Goal: Register for event/course

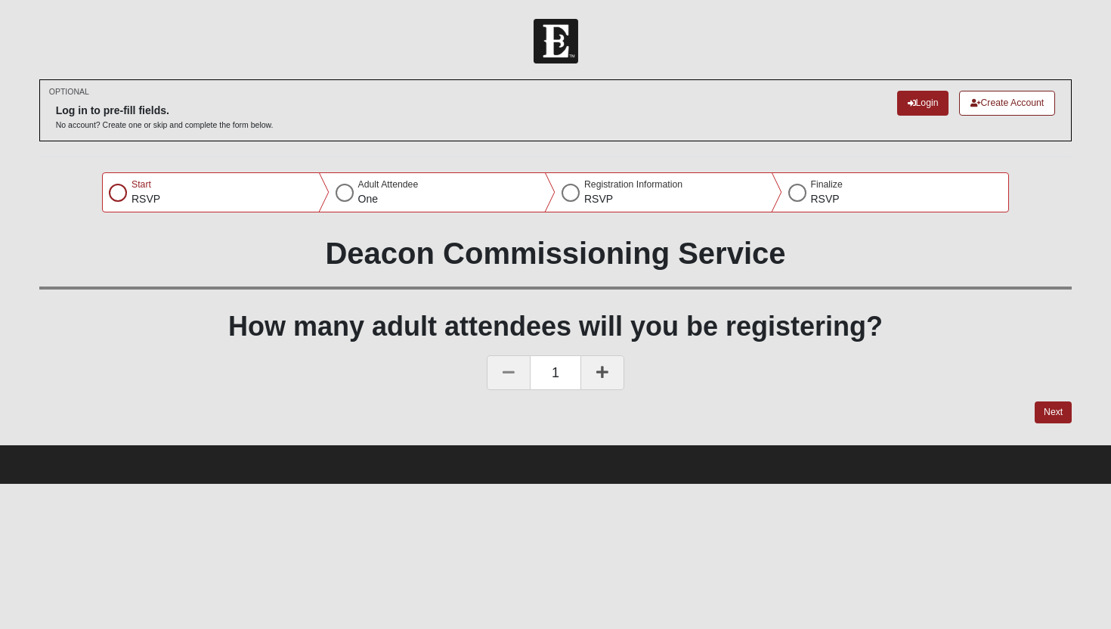
click at [570, 191] on div at bounding box center [570, 193] width 18 height 18
click at [344, 195] on div at bounding box center [344, 193] width 18 height 18
click at [926, 101] on link "Login" at bounding box center [923, 103] width 52 height 25
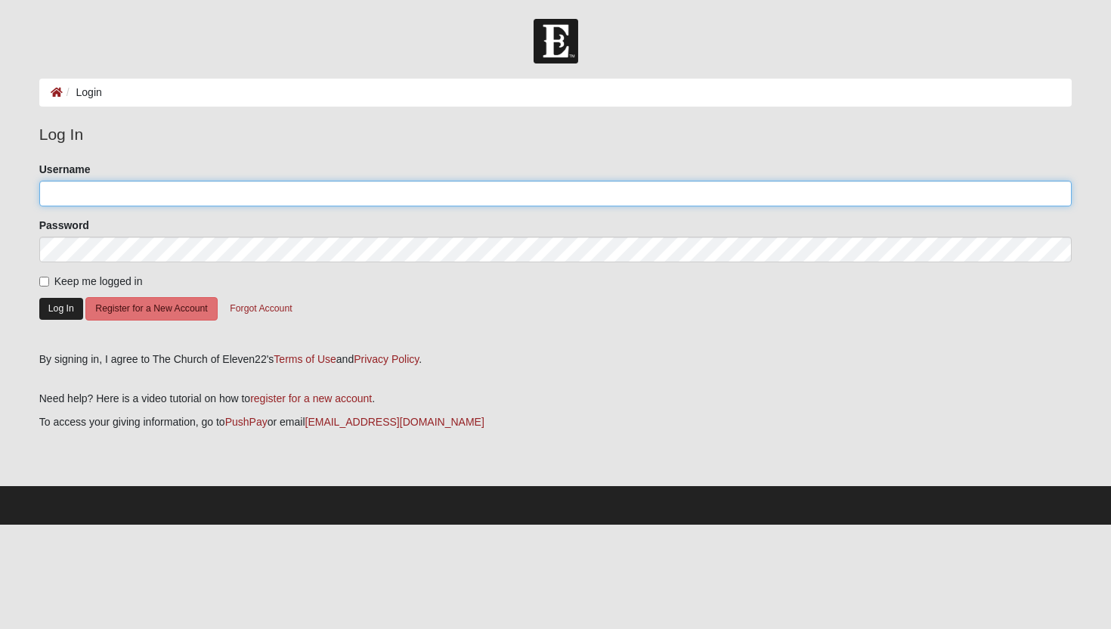
type input "ashley.mcwilliams@coe22.com"
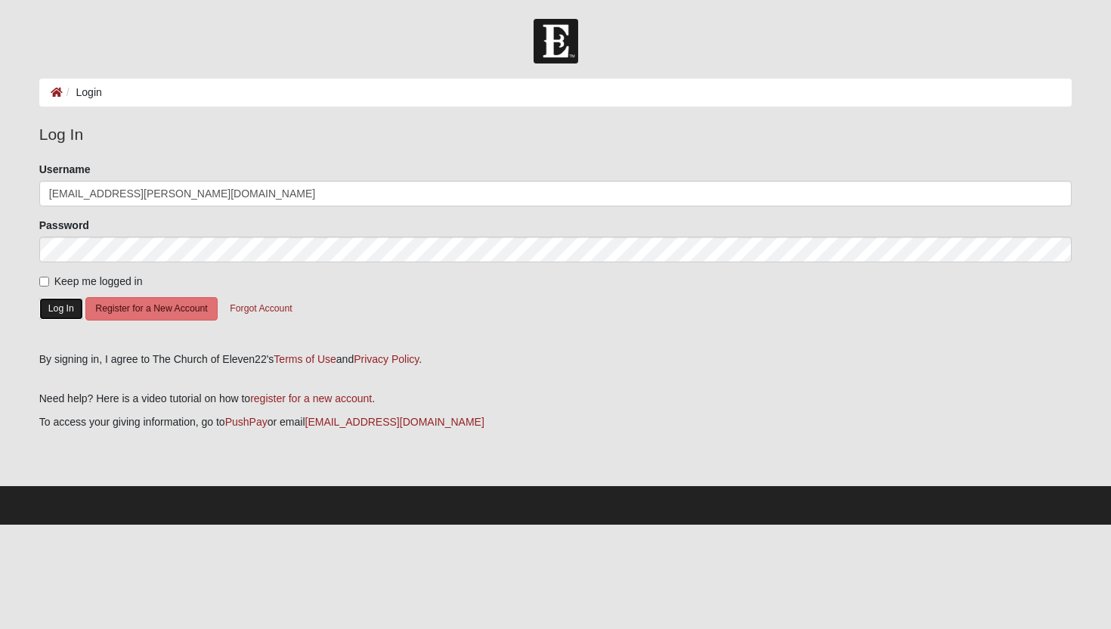
click at [62, 311] on button "Log In" at bounding box center [61, 309] width 44 height 22
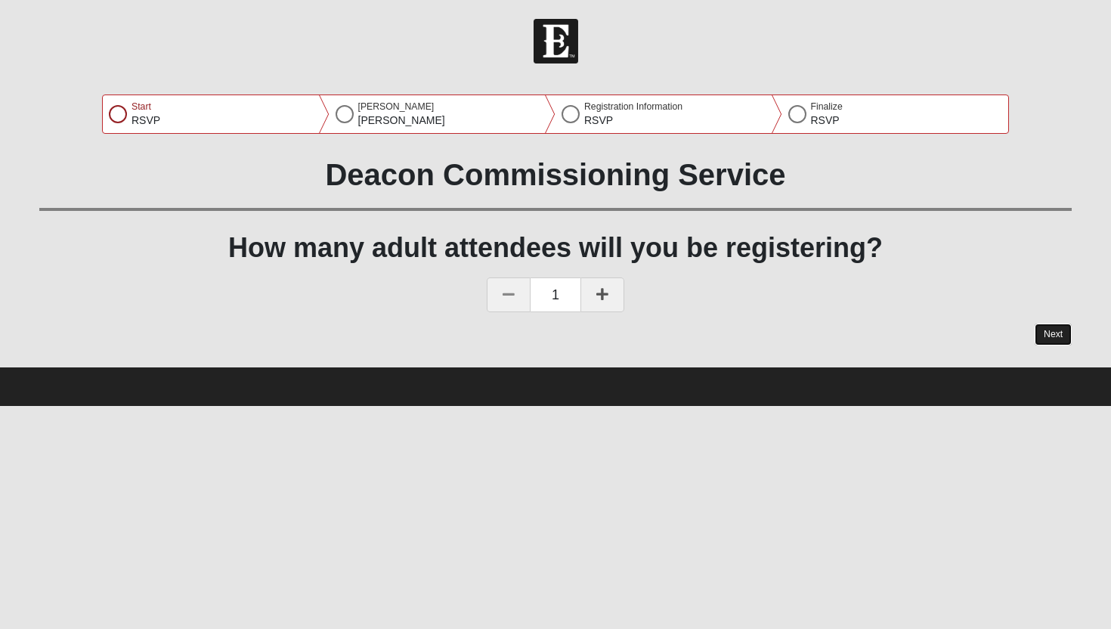
click at [1046, 330] on button "Next" at bounding box center [1052, 334] width 37 height 22
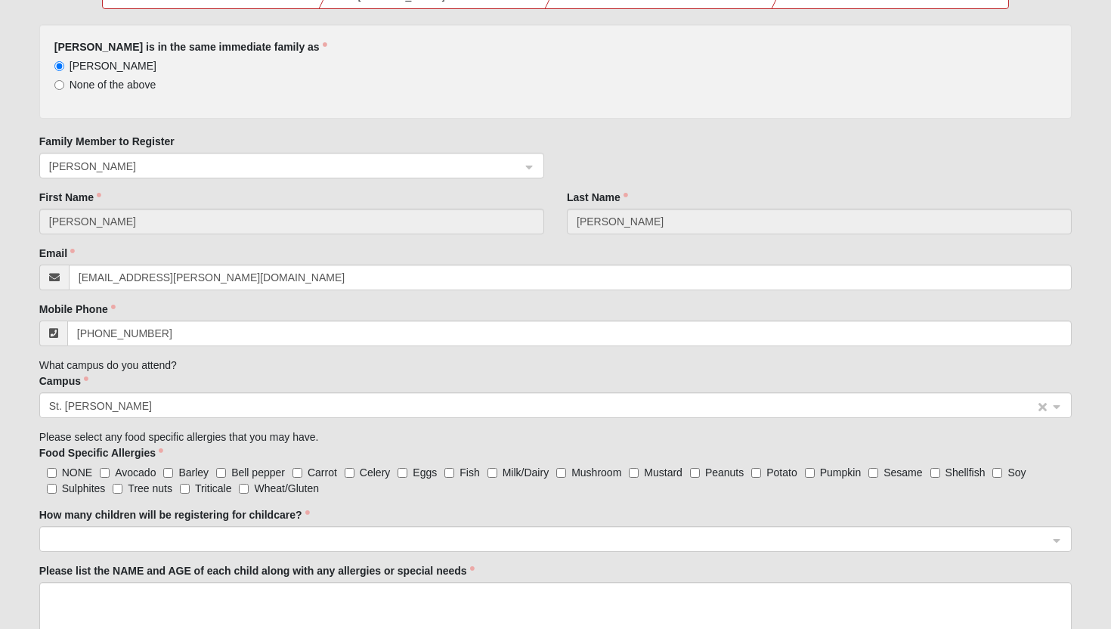
scroll to position [181, 0]
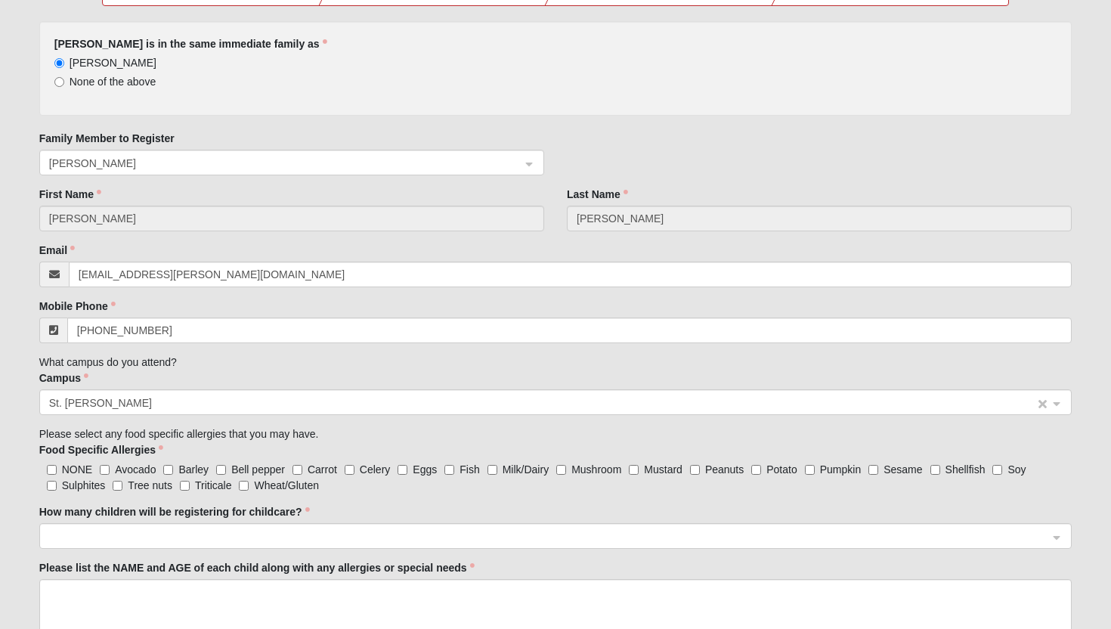
click at [1058, 404] on div "St. [PERSON_NAME]" at bounding box center [555, 403] width 1031 height 26
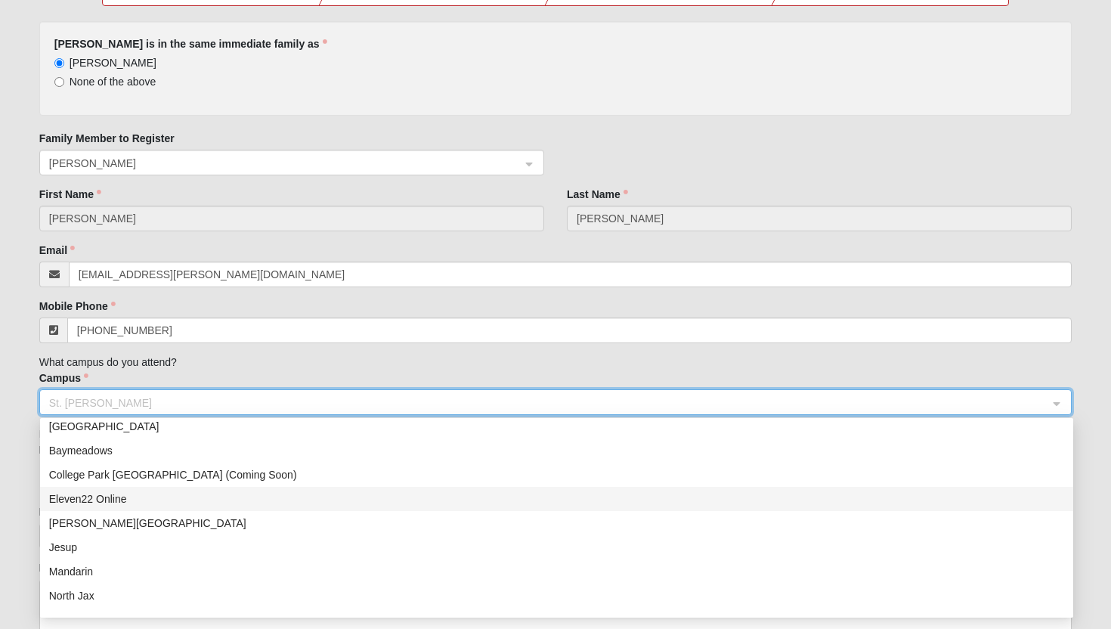
scroll to position [0, 0]
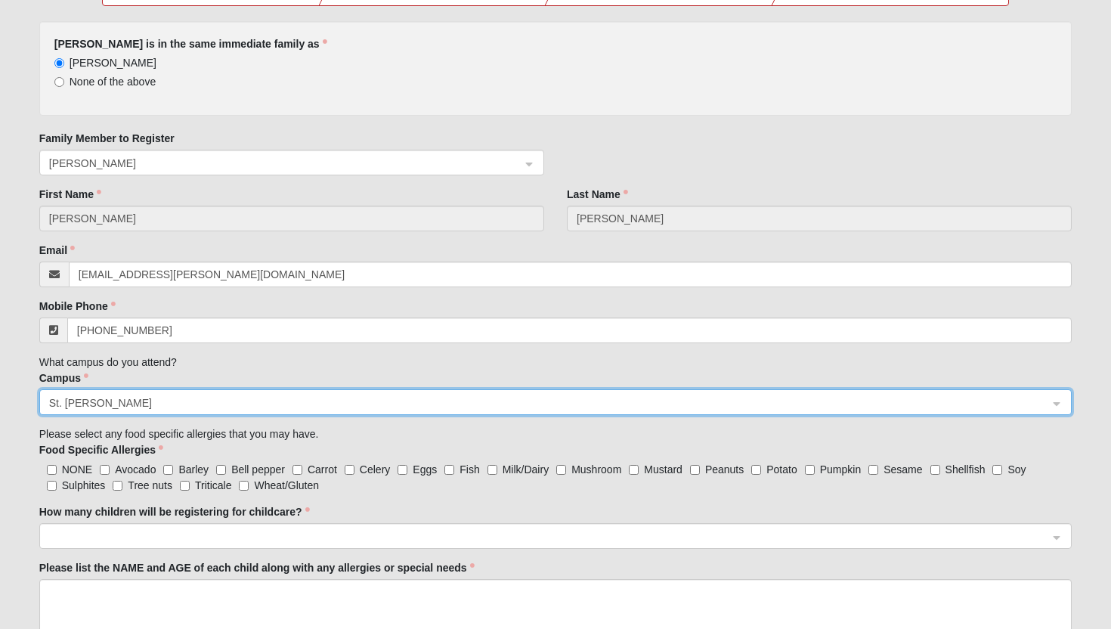
click at [898, 362] on form "Please correct the following: Ashley is in the same immediate family as Ashley …" at bounding box center [555, 365] width 1033 height 689
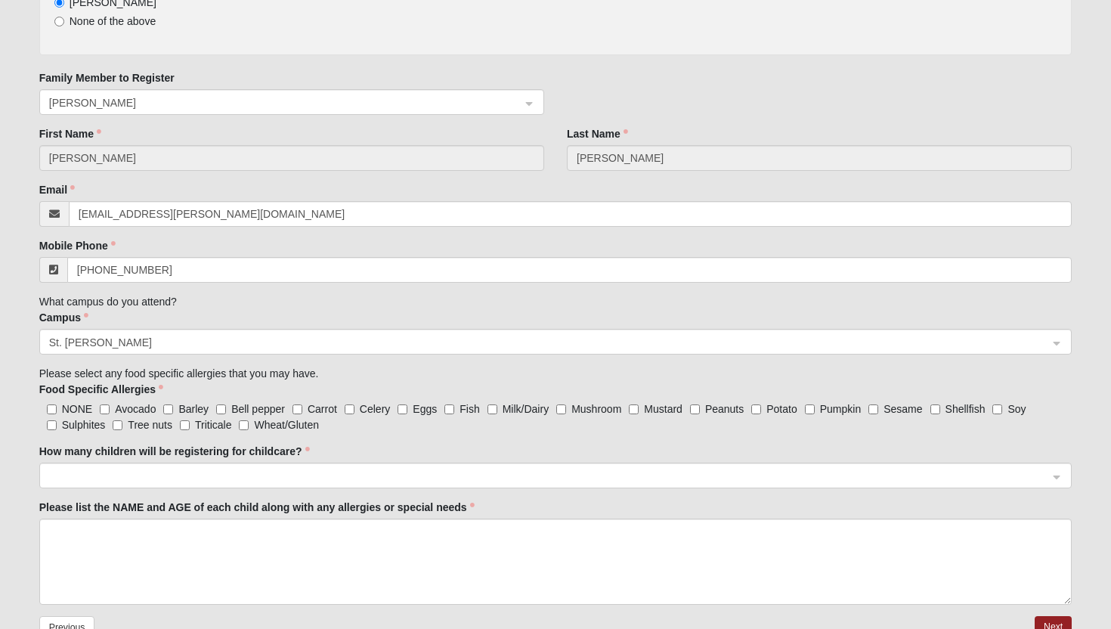
scroll to position [245, 0]
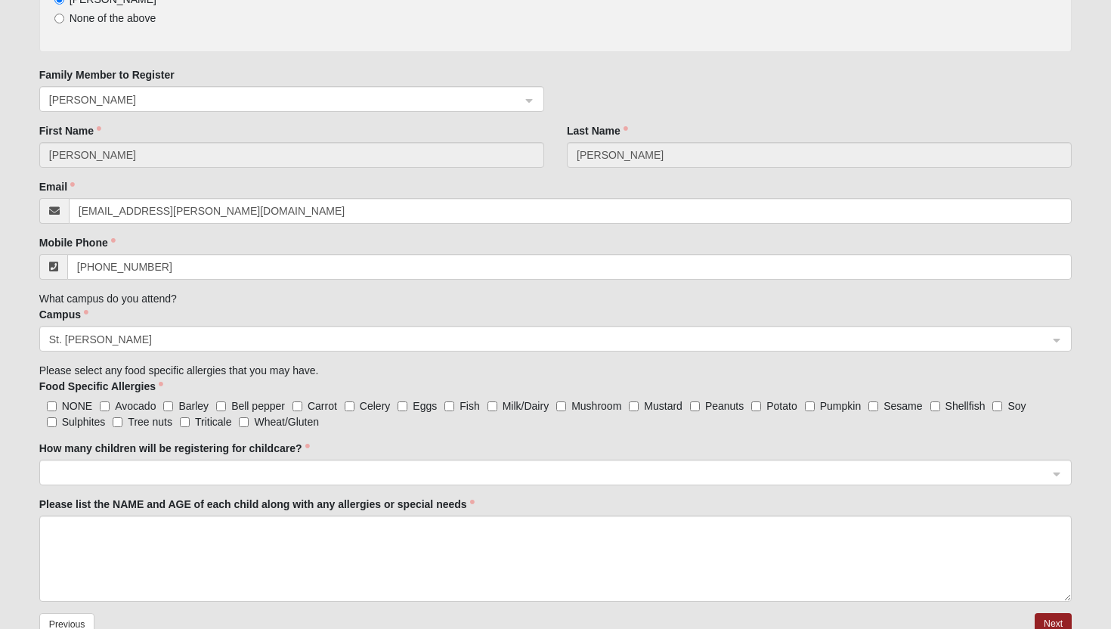
click at [749, 468] on span at bounding box center [549, 473] width 1000 height 17
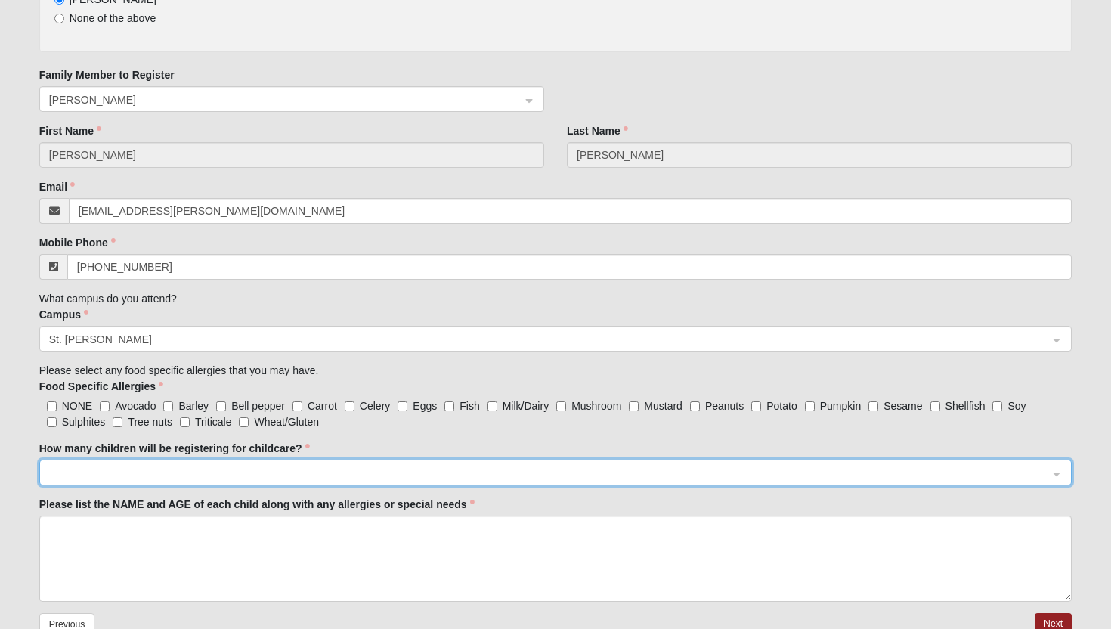
click at [749, 468] on span at bounding box center [549, 473] width 1000 height 17
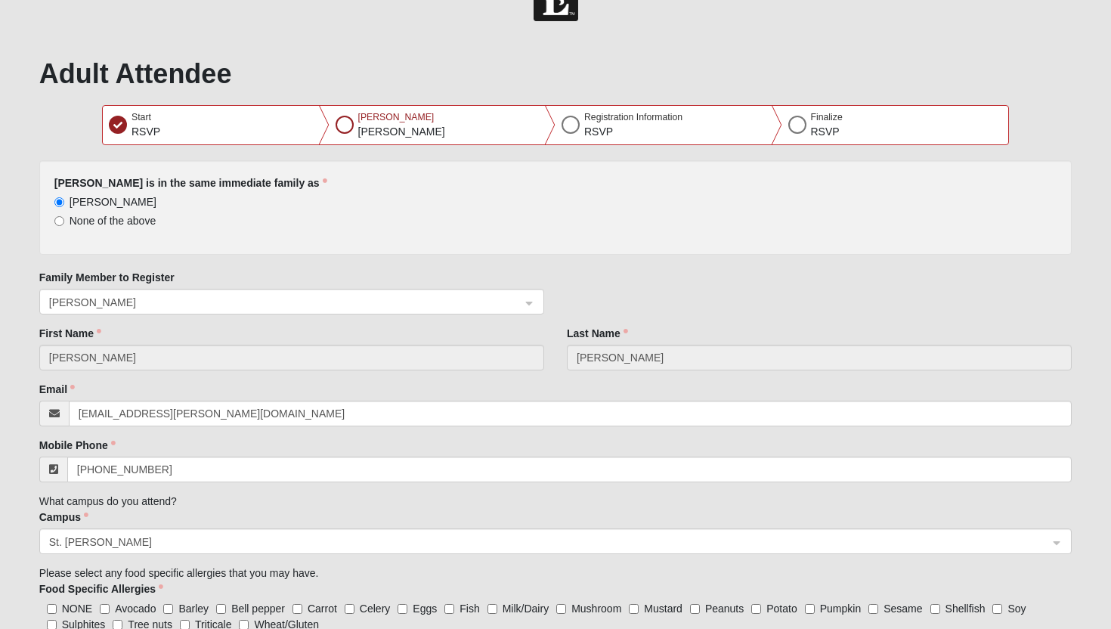
scroll to position [0, 0]
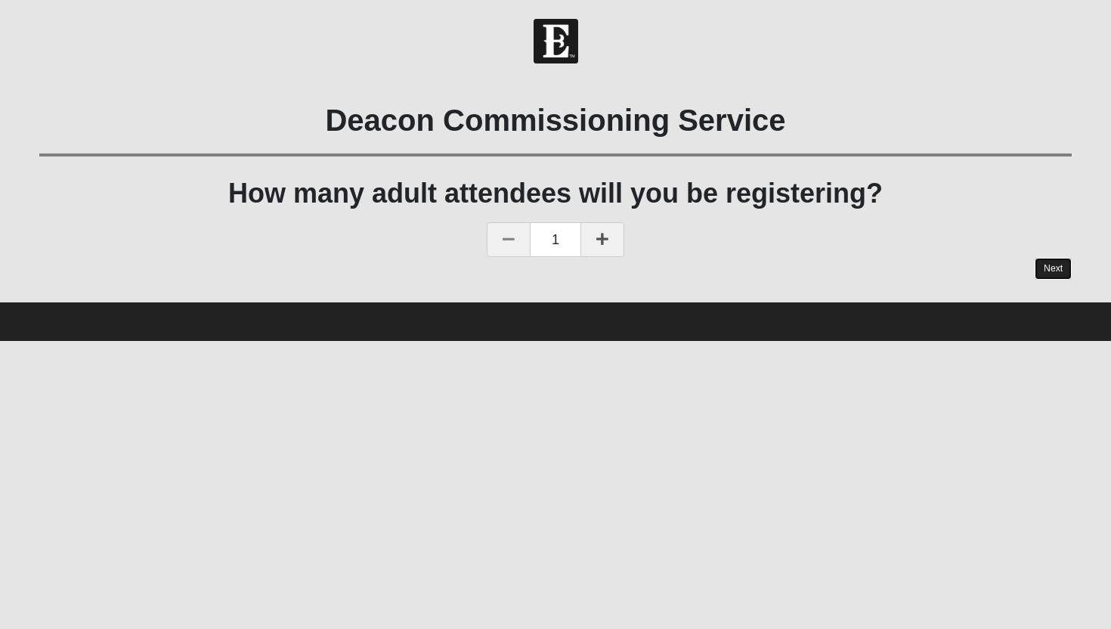
click at [1059, 270] on link "Next" at bounding box center [1052, 269] width 37 height 22
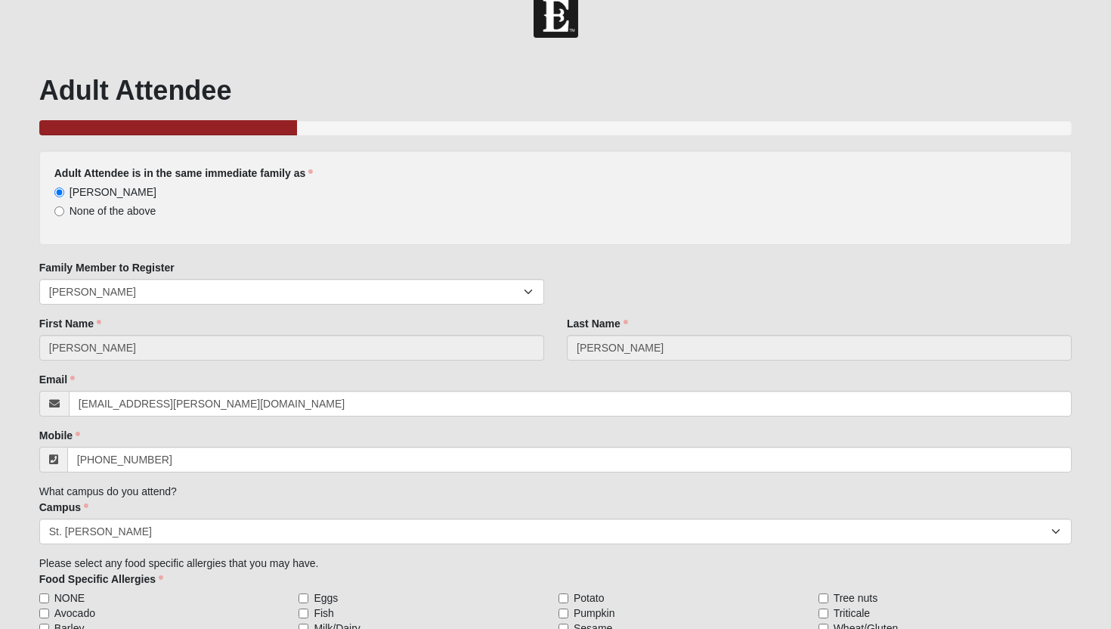
scroll to position [42, 0]
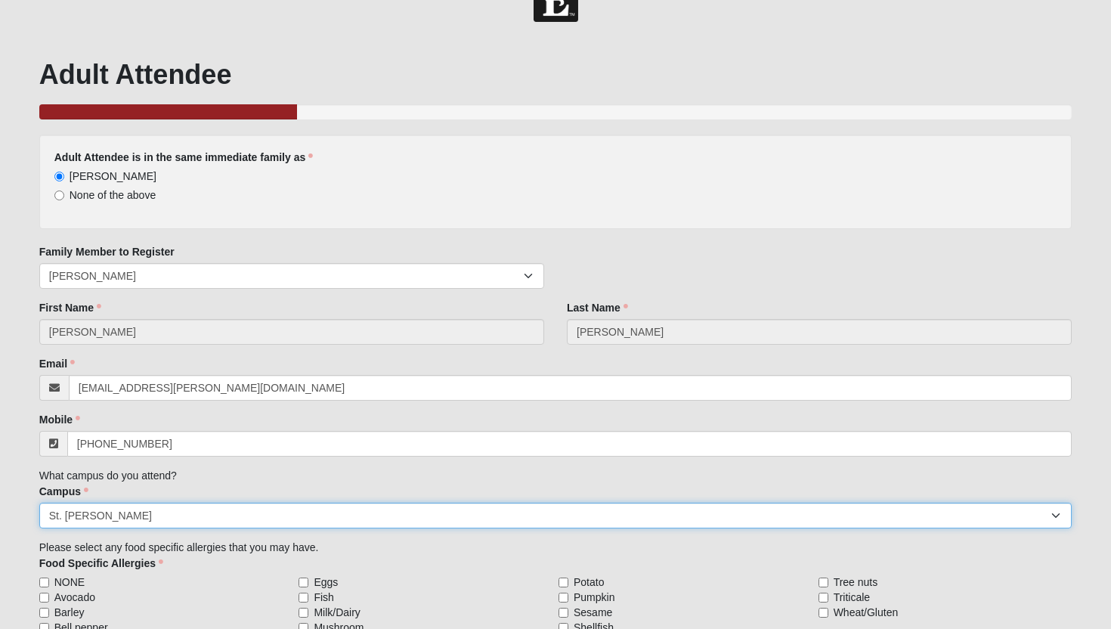
click at [666, 511] on select "Arlington Baymeadows College Park Orlando (Coming Soon) Eleven22 Online Fleming…" at bounding box center [555, 515] width 1033 height 26
